Goal: Task Accomplishment & Management: Manage account settings

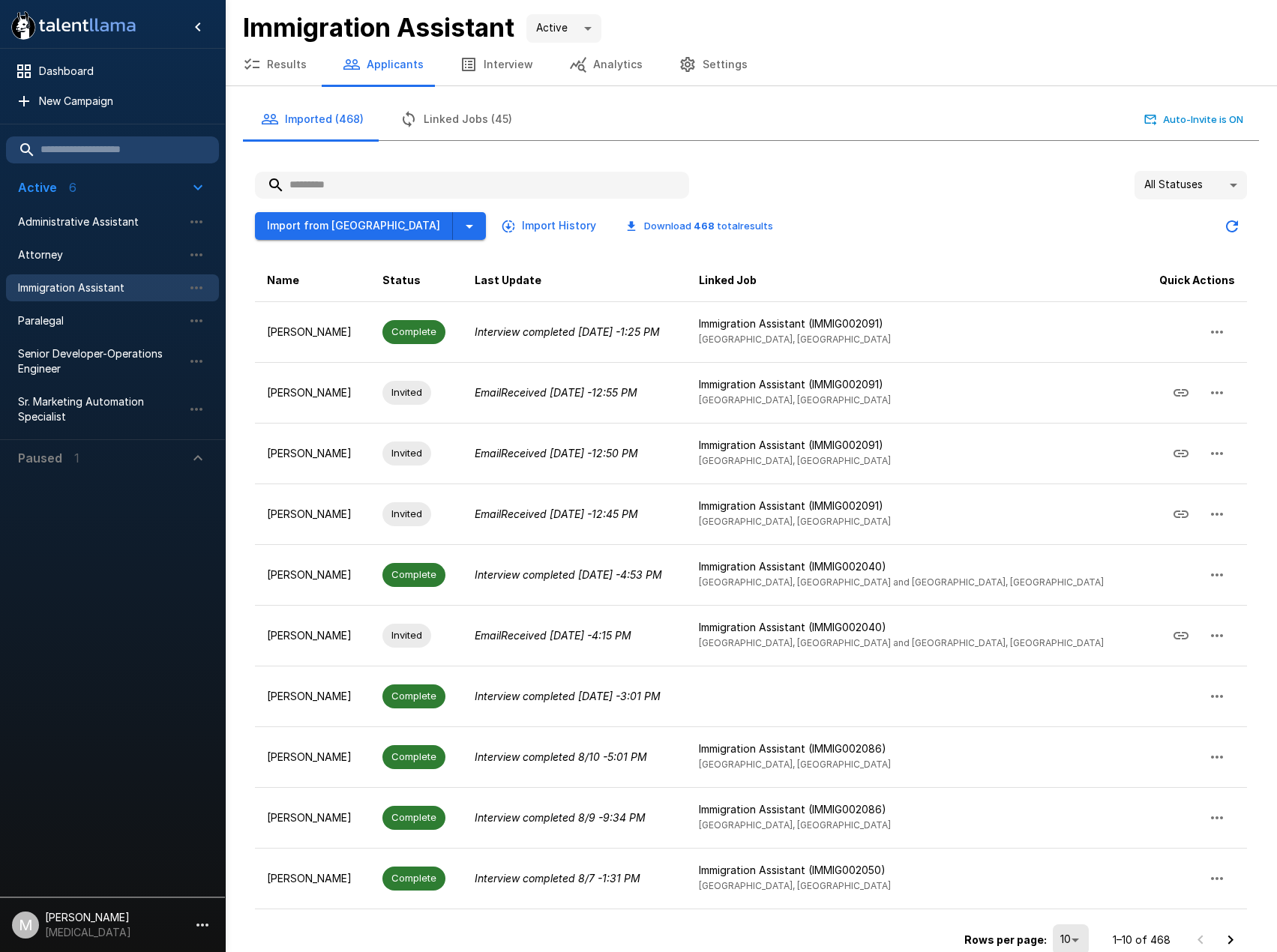
click at [497, 178] on input "text" at bounding box center [472, 185] width 434 height 27
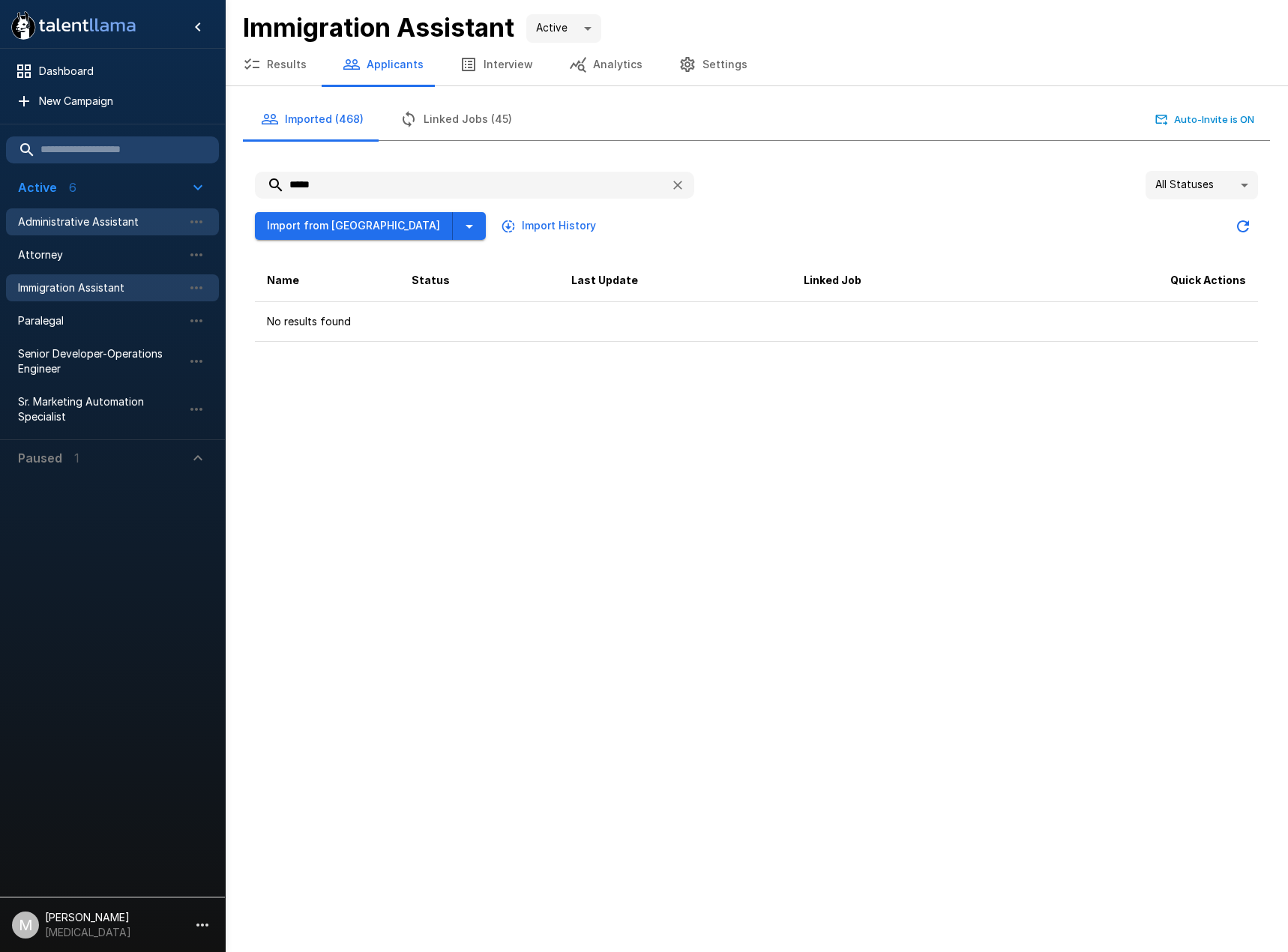
type input "*****"
click at [82, 223] on span "Administrative Assistant" at bounding box center [100, 221] width 165 height 15
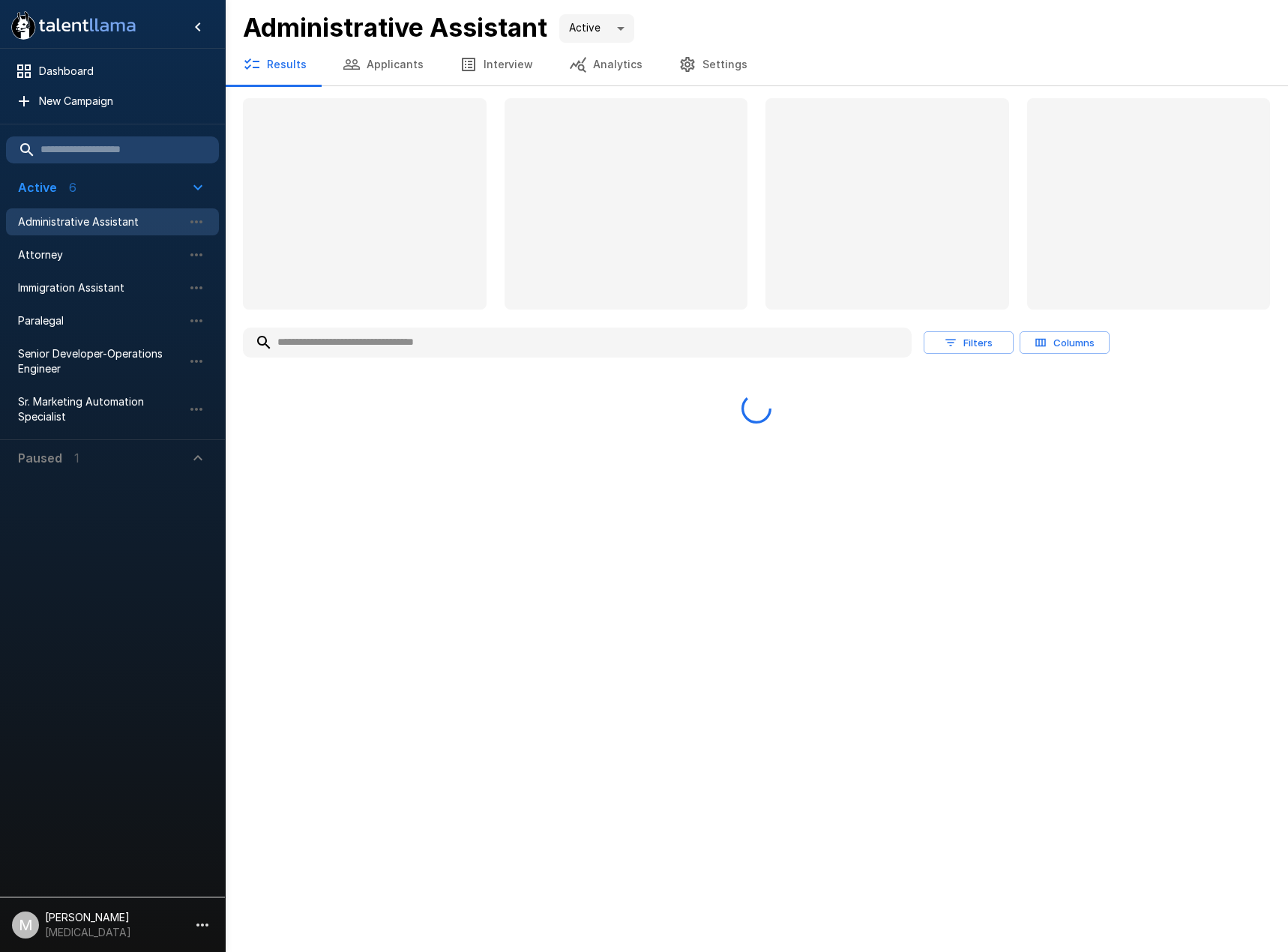
click at [319, 338] on input "text" at bounding box center [577, 342] width 669 height 27
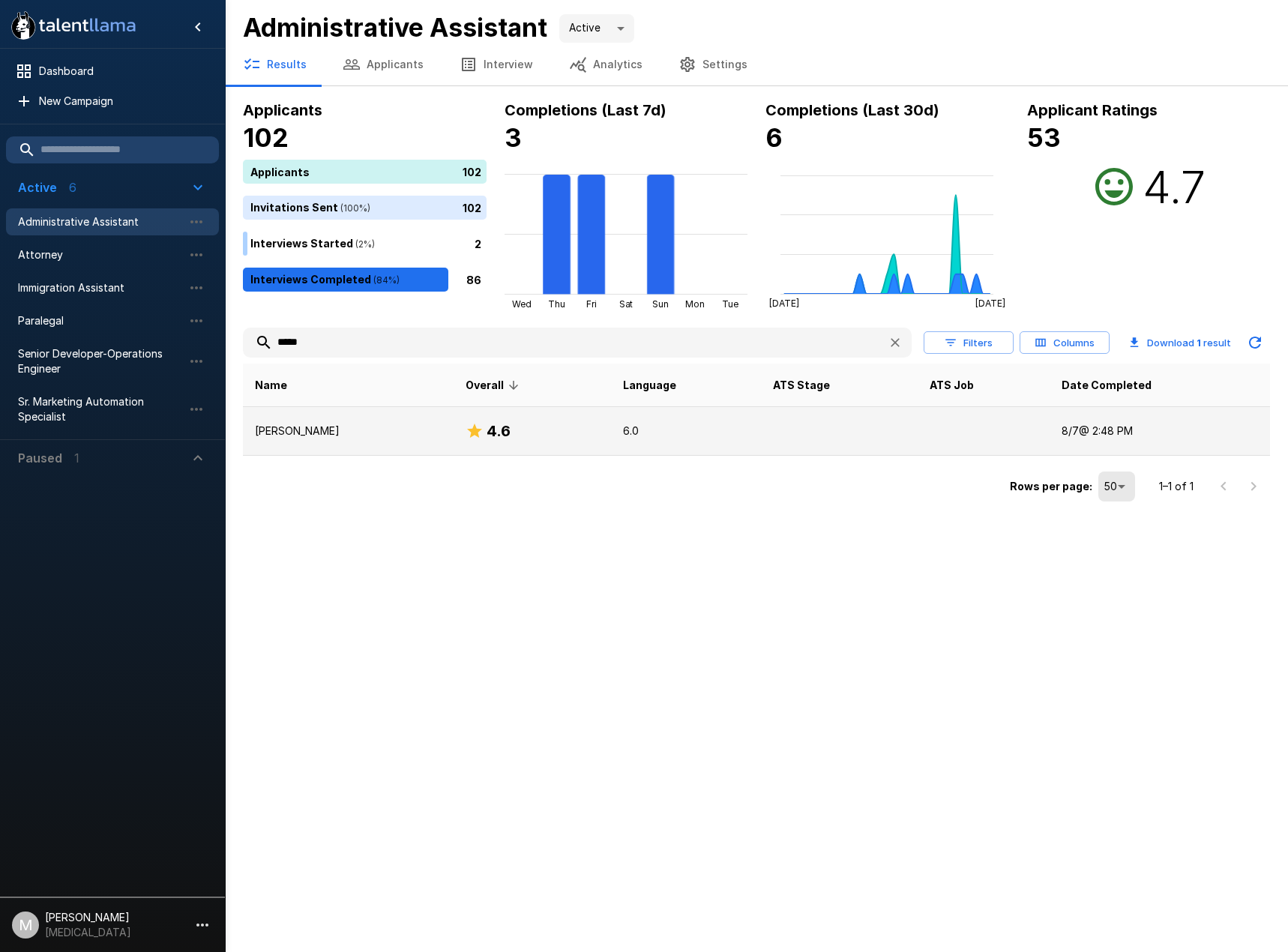
type input "*****"
click at [325, 436] on p "[PERSON_NAME]" at bounding box center [349, 430] width 187 height 15
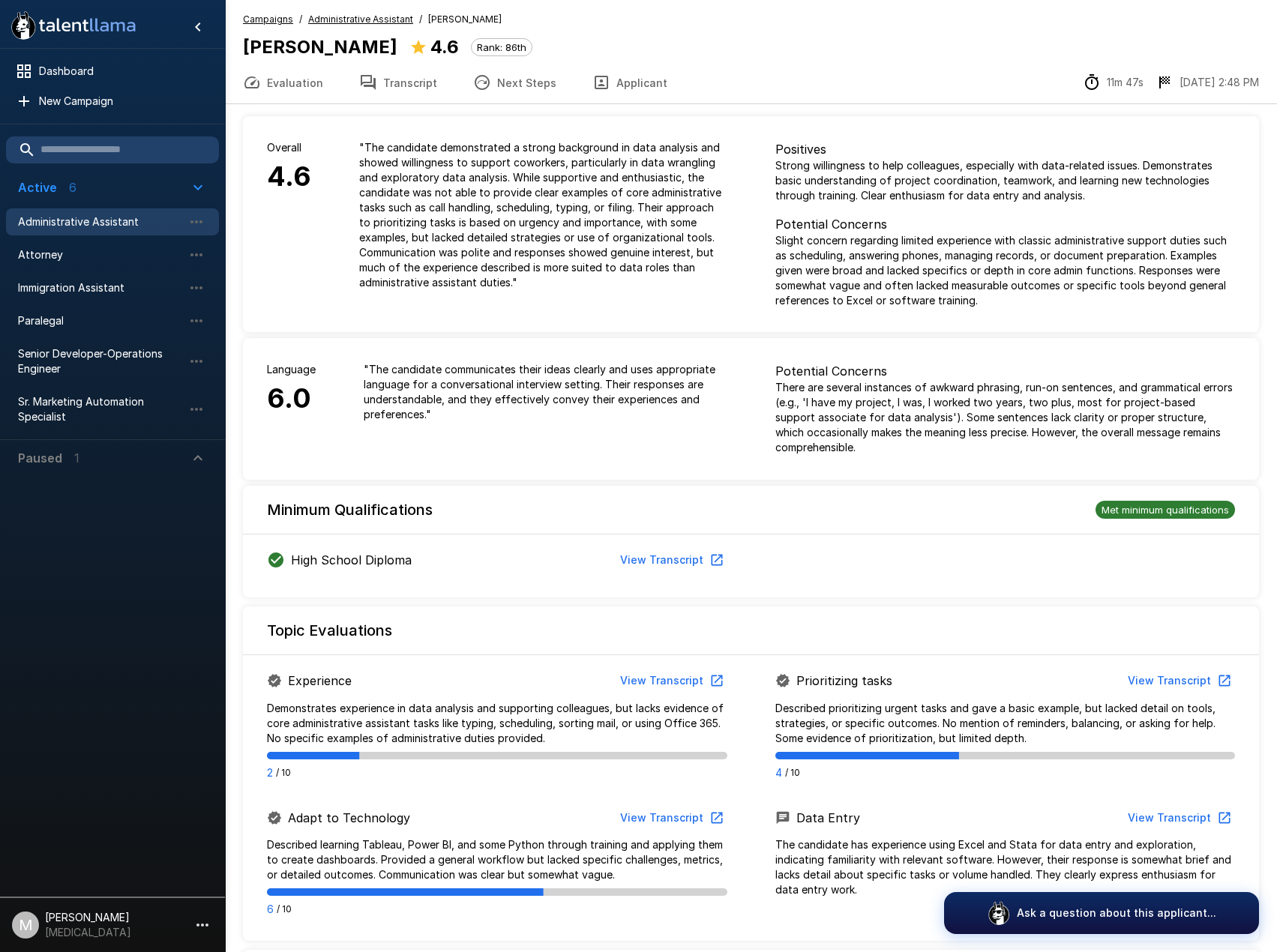
click at [387, 71] on button "Transcript" at bounding box center [397, 83] width 114 height 42
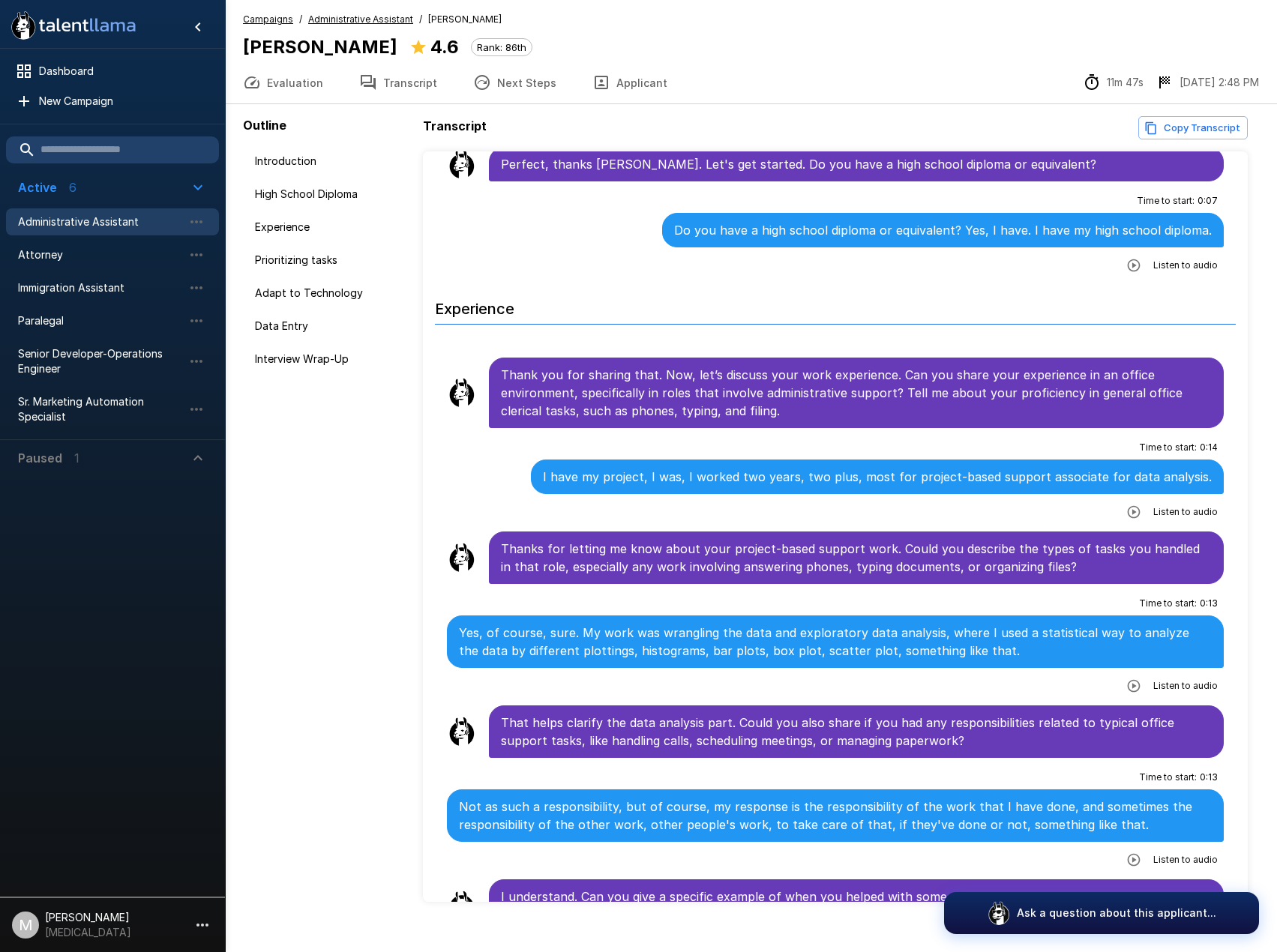
scroll to position [300, 0]
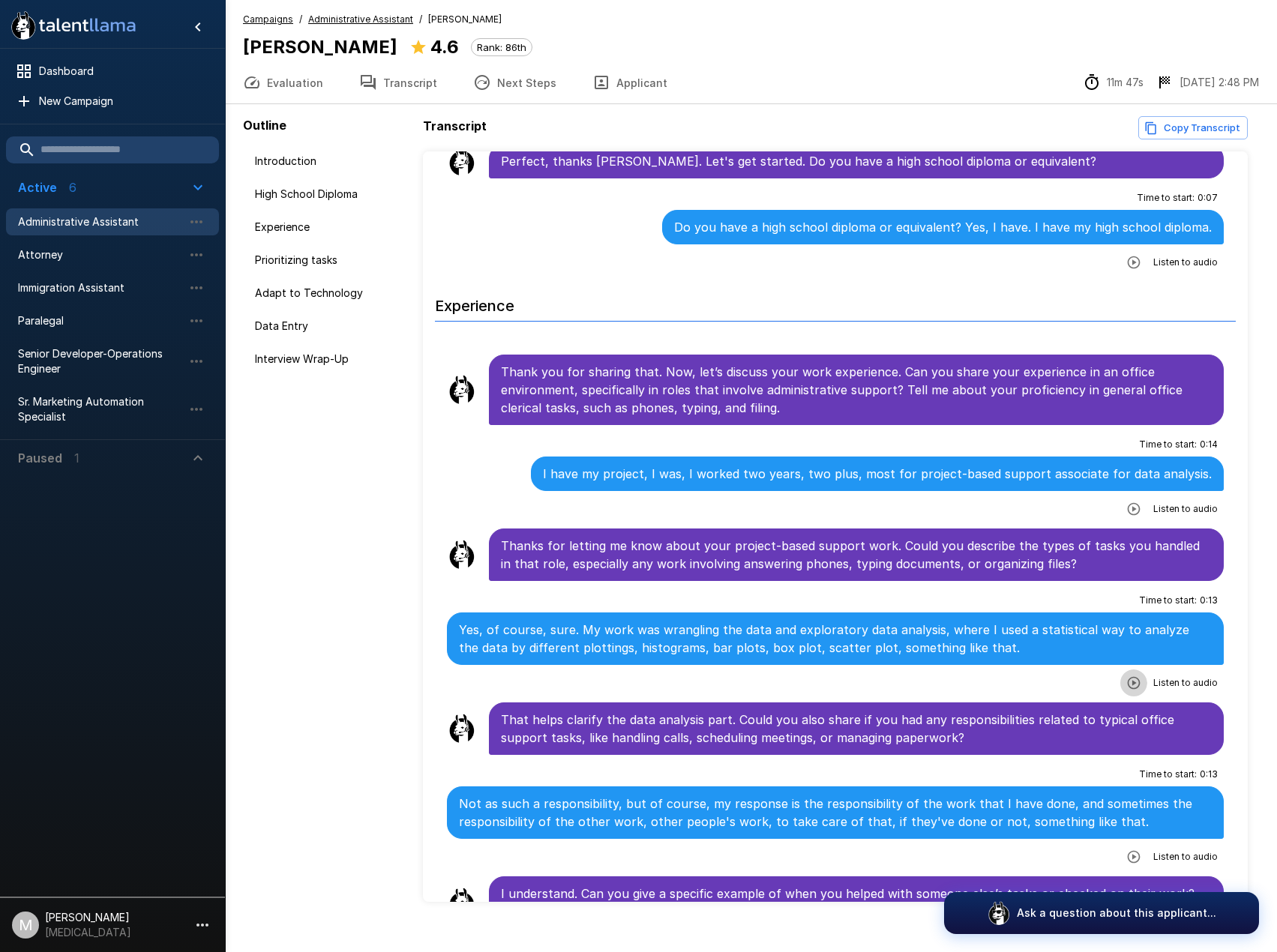
click at [1131, 677] on icon "button" at bounding box center [1133, 682] width 15 height 15
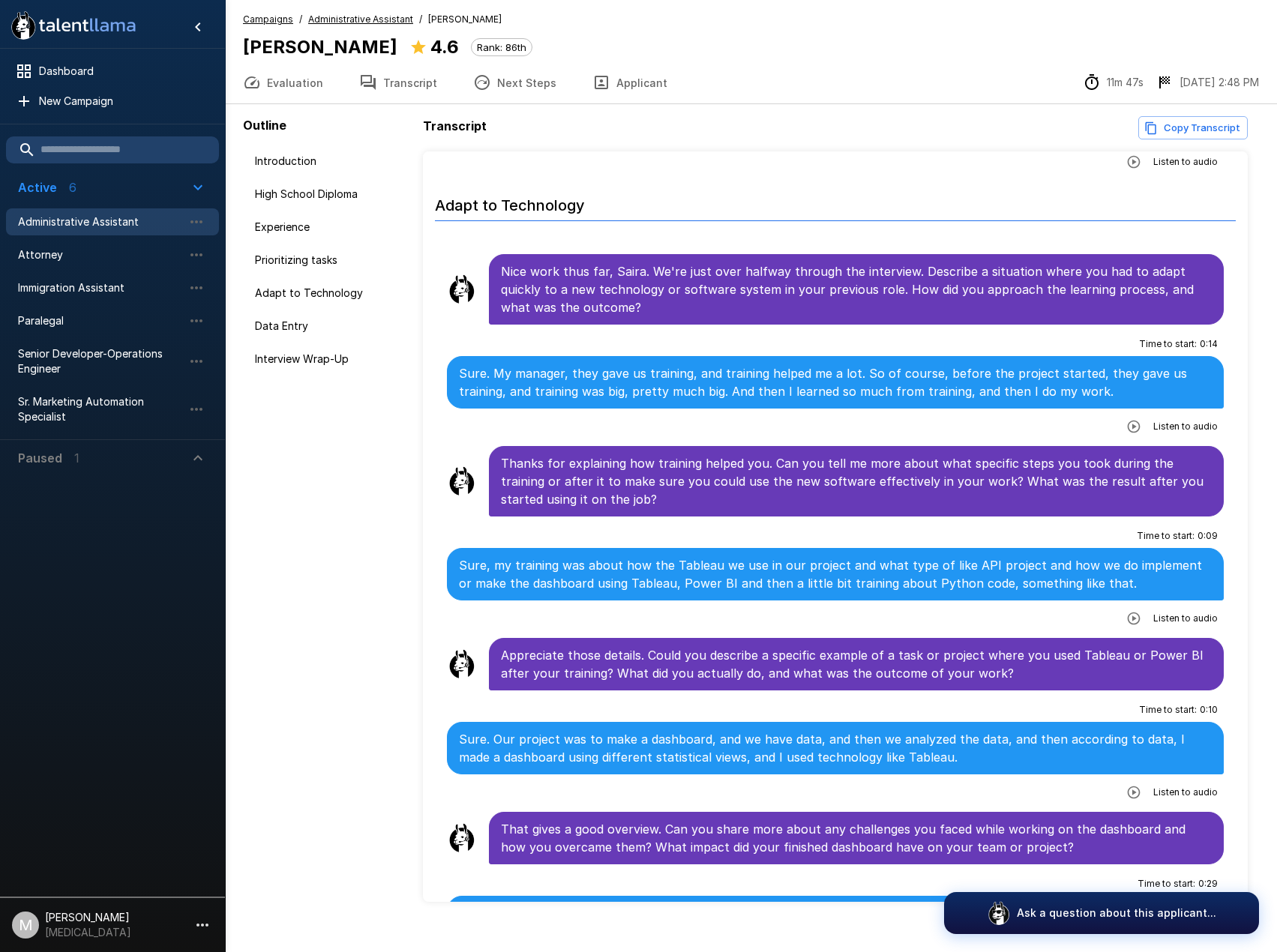
scroll to position [2024, 0]
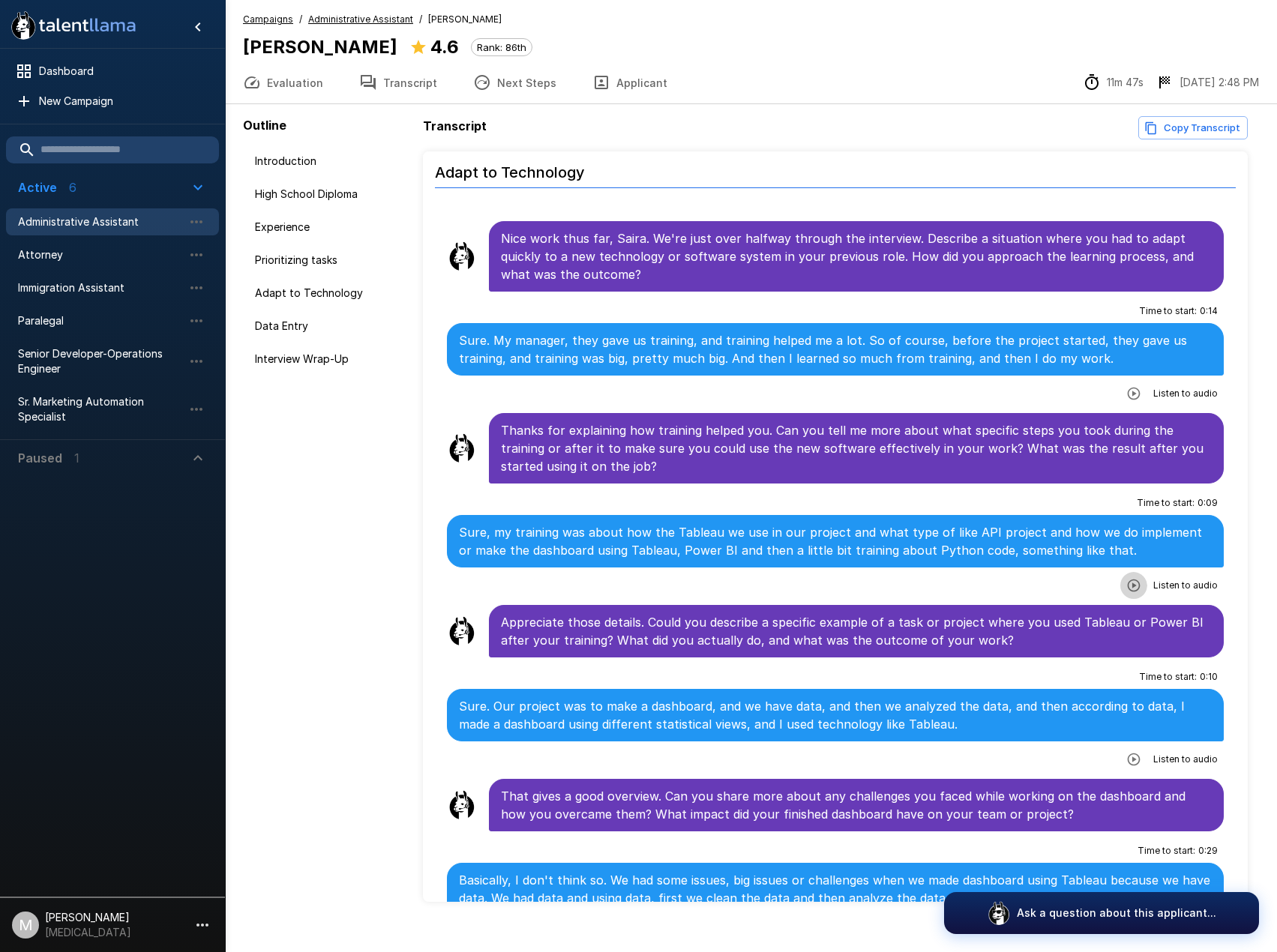
click at [1126, 589] on icon "button" at bounding box center [1133, 585] width 15 height 15
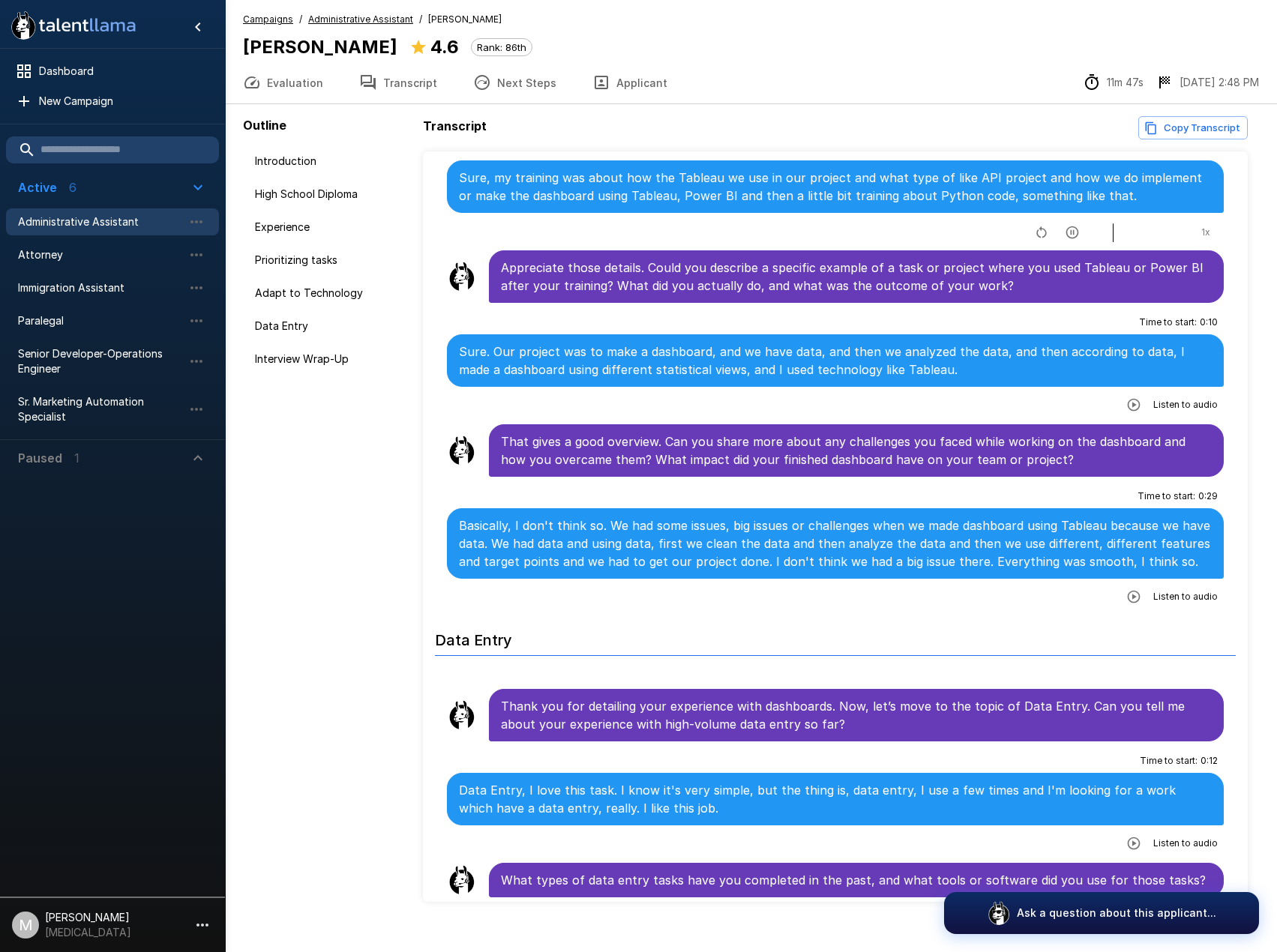
scroll to position [2324, 0]
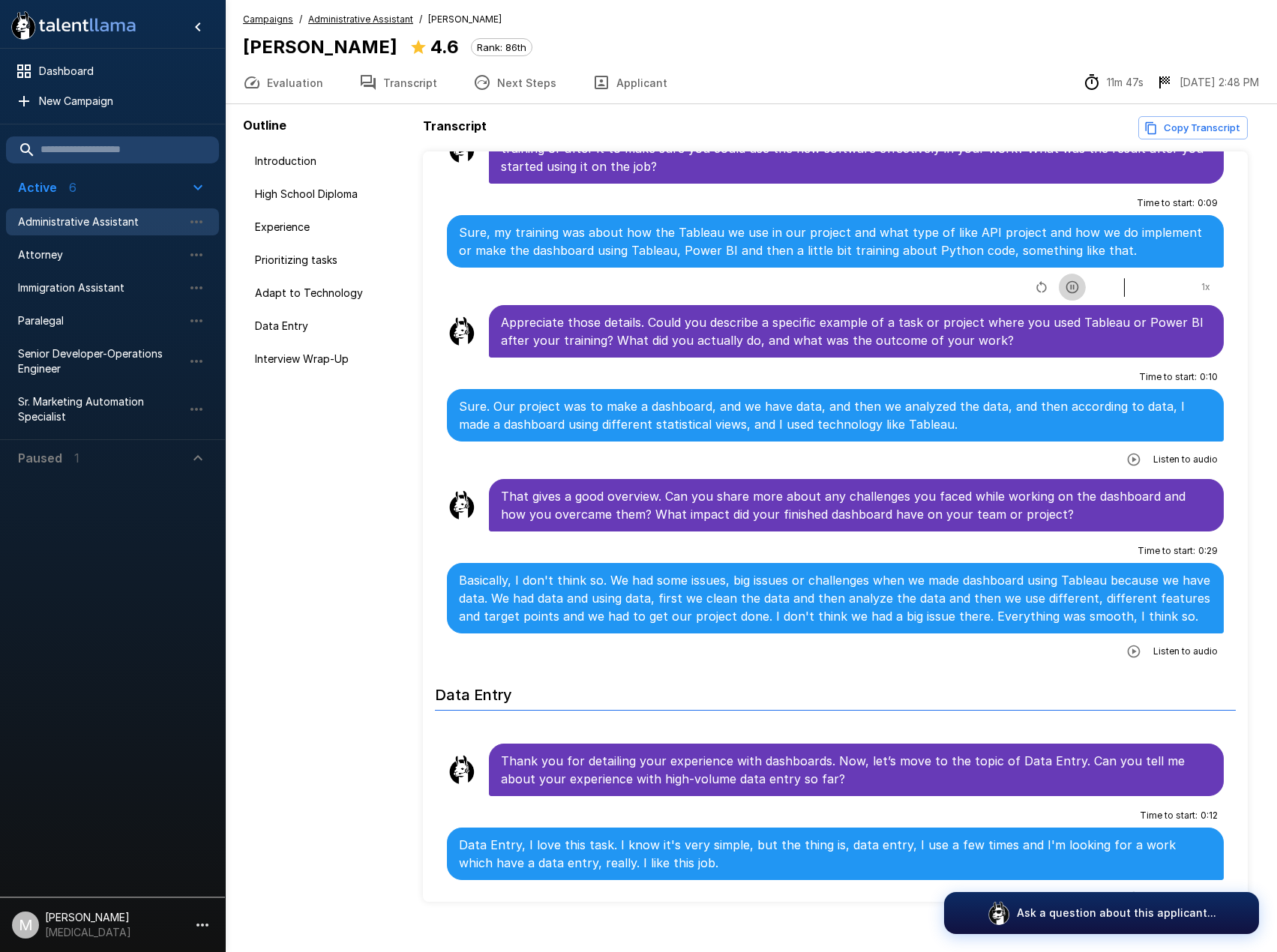
click at [1066, 289] on icon "button" at bounding box center [1072, 287] width 12 height 12
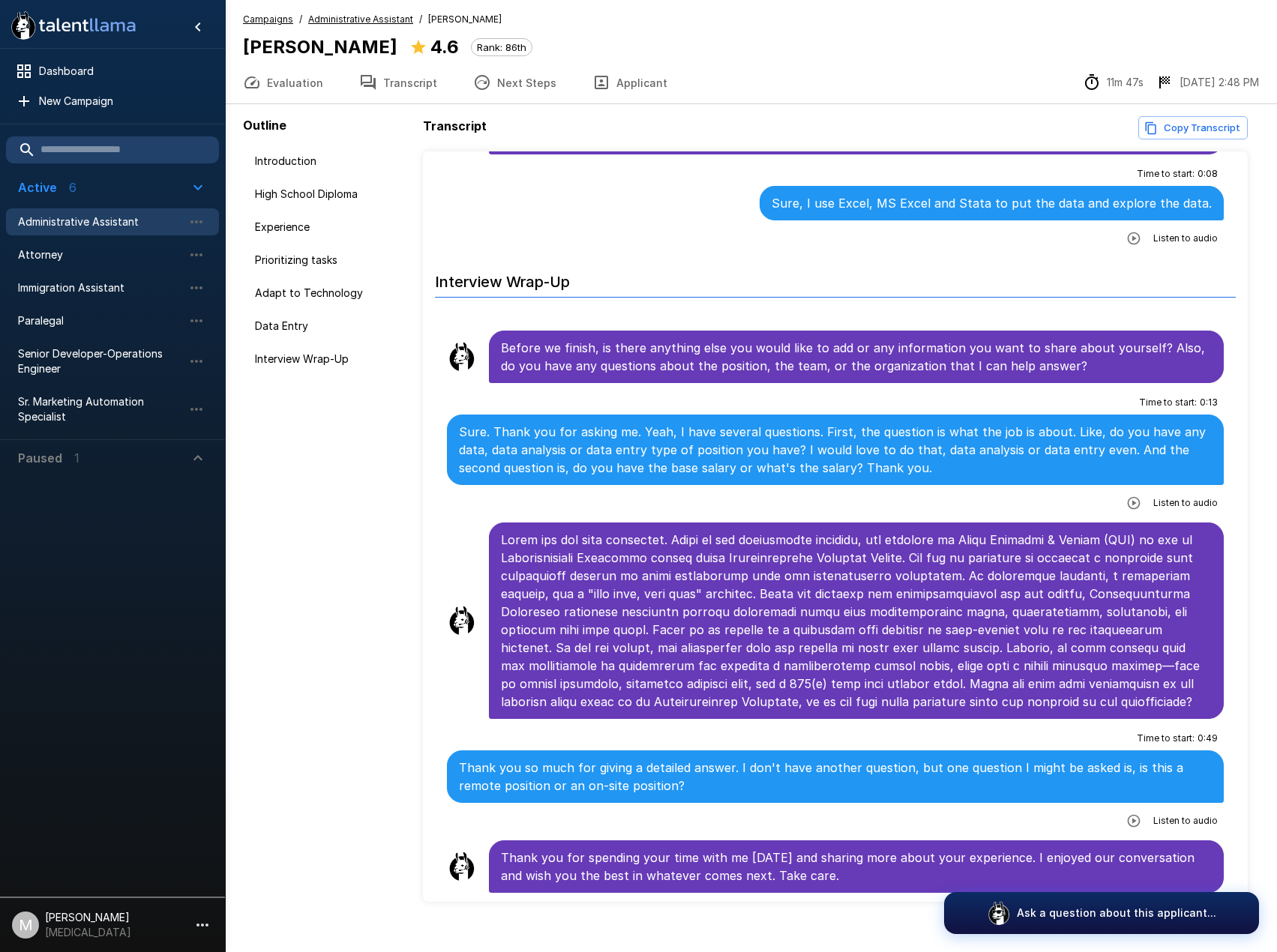
scroll to position [3139, 0]
click at [605, 92] on button "Applicant" at bounding box center [630, 83] width 111 height 42
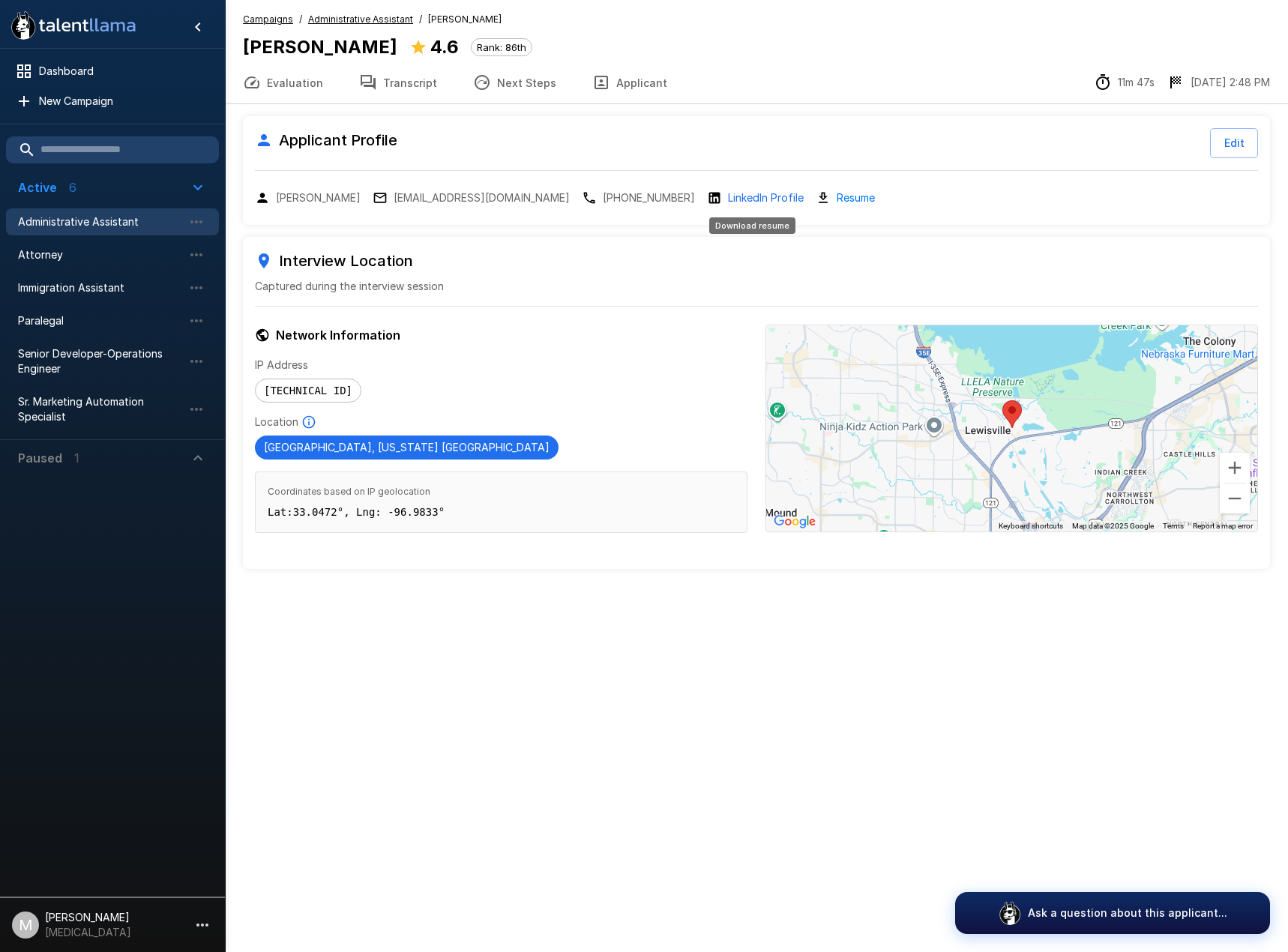
click at [837, 192] on link "Resume" at bounding box center [855, 197] width 38 height 17
click at [608, 652] on div ".st0{fill:#FFFFFF;} .st1{fill:#76a4ed;} Dashboard New Campaign Active 6 Adminis…" at bounding box center [644, 476] width 1288 height 952
click at [481, 83] on icon "button" at bounding box center [482, 82] width 18 height 18
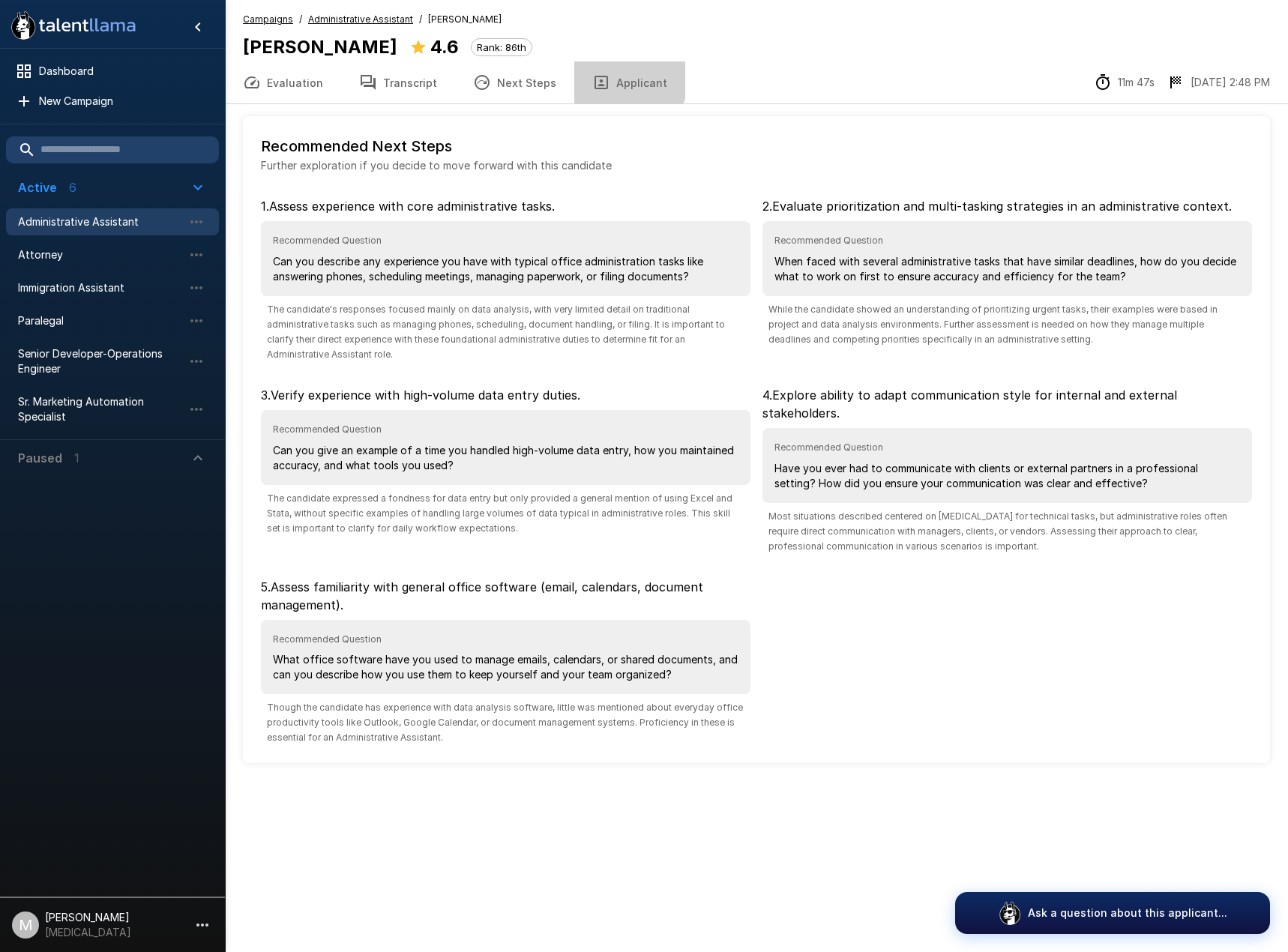
click at [606, 76] on button "Applicant" at bounding box center [630, 83] width 111 height 42
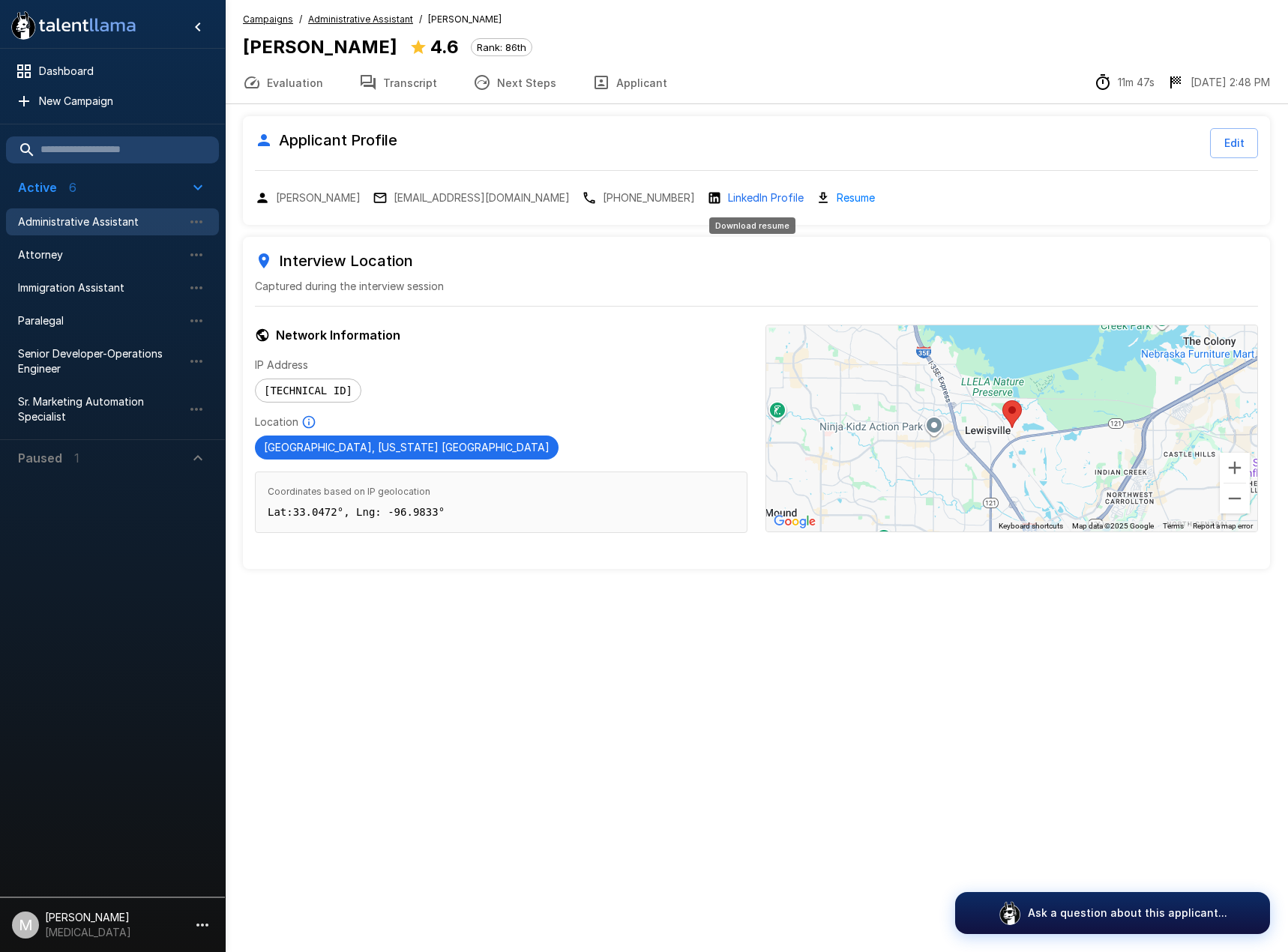
click at [837, 199] on link "Resume" at bounding box center [855, 197] width 38 height 17
click at [382, 81] on button "Transcript" at bounding box center [397, 83] width 114 height 42
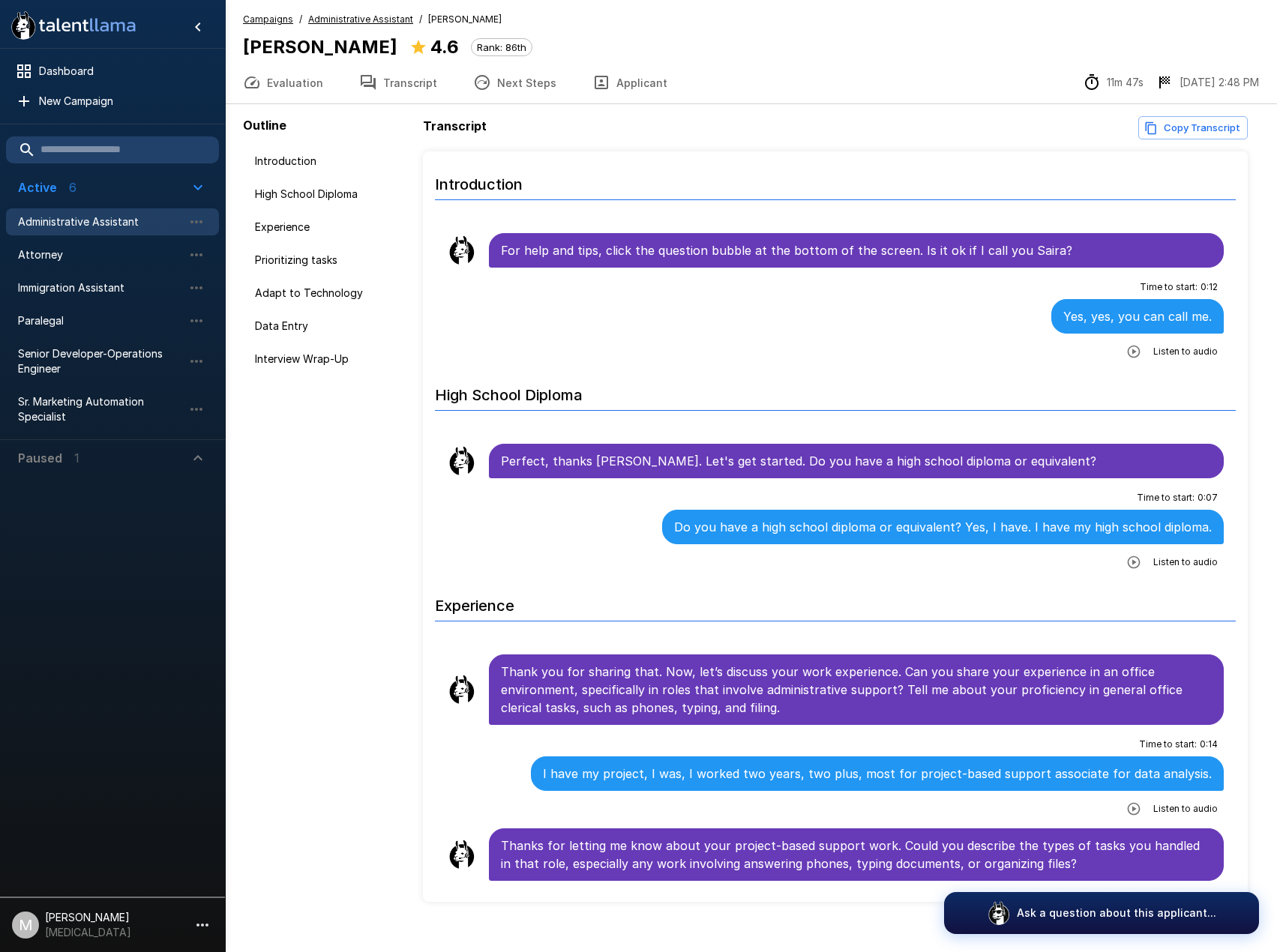
click at [1126, 348] on icon "button" at bounding box center [1133, 351] width 15 height 15
click at [589, 68] on button "Applicant" at bounding box center [630, 83] width 111 height 42
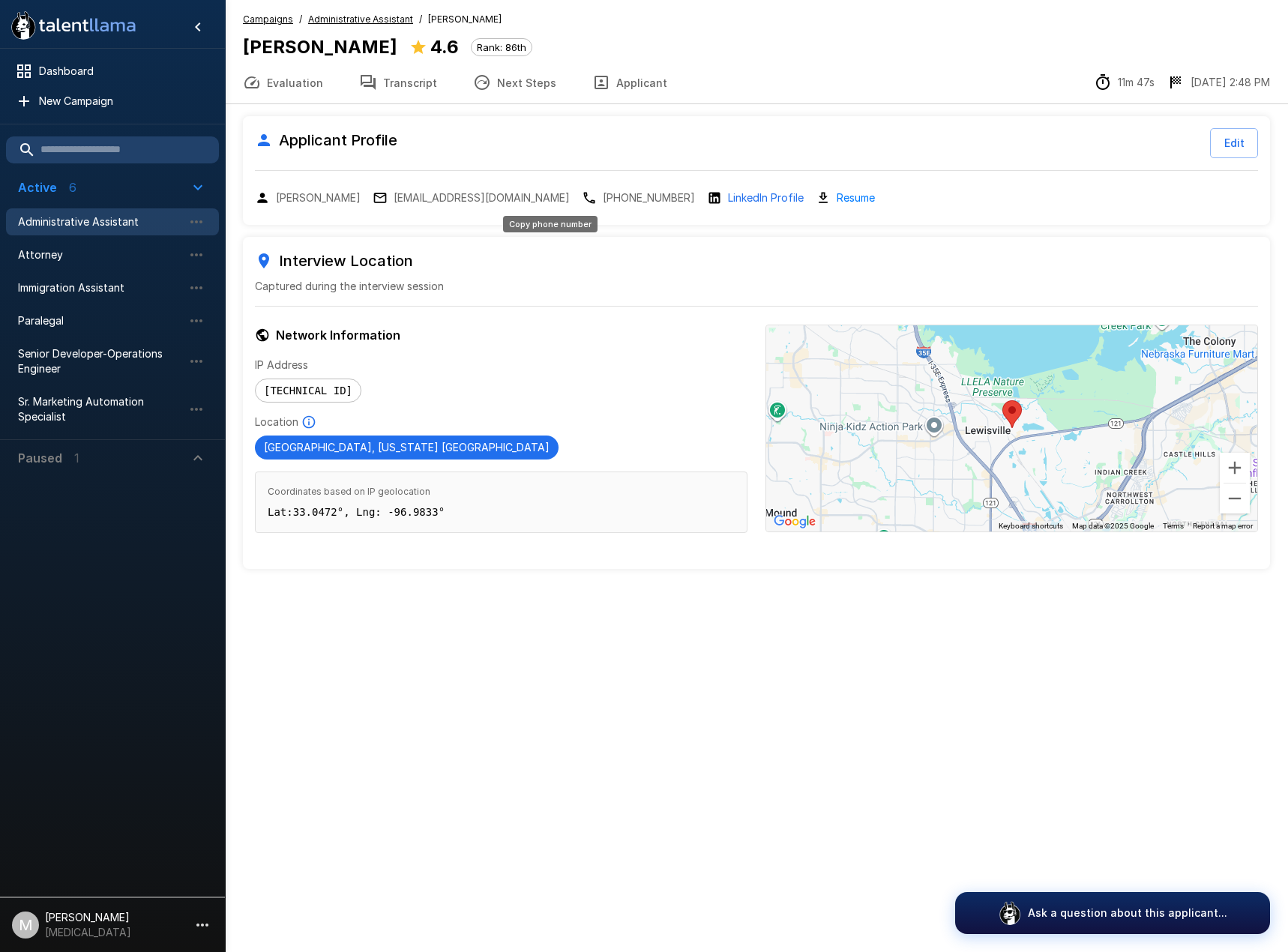
click at [603, 204] on p "[PHONE_NUMBER]" at bounding box center [649, 197] width 92 height 15
click at [411, 59] on div "[PERSON_NAME] 4.6 Rank: 86th" at bounding box center [387, 47] width 289 height 29
click at [409, 77] on button "Transcript" at bounding box center [397, 83] width 114 height 42
